Goal: Check status: Check status

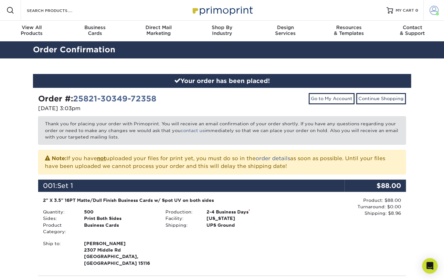
click at [432, 9] on span at bounding box center [434, 10] width 9 height 9
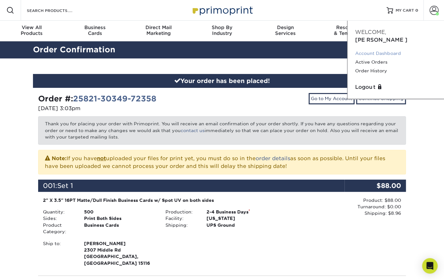
click at [382, 49] on link "Account Dashboard" at bounding box center [395, 53] width 81 height 9
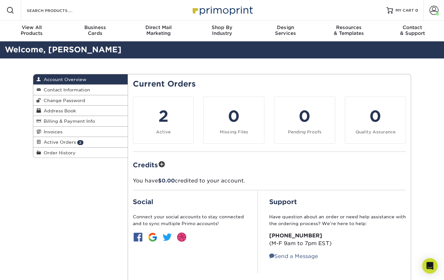
scroll to position [29, 0]
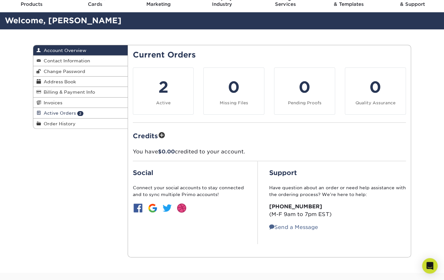
click at [58, 113] on span "Active Orders" at bounding box center [58, 113] width 35 height 5
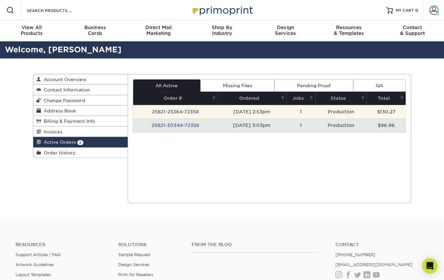
click at [259, 113] on td "[DATE] 2:53pm" at bounding box center [252, 112] width 69 height 14
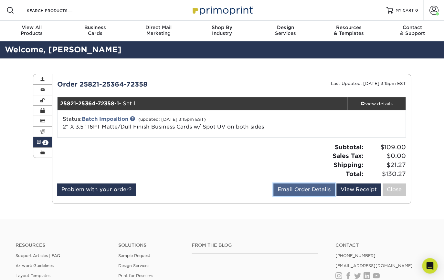
click at [296, 193] on link "Email Order Details" at bounding box center [303, 190] width 61 height 12
